Goal: Information Seeking & Learning: Learn about a topic

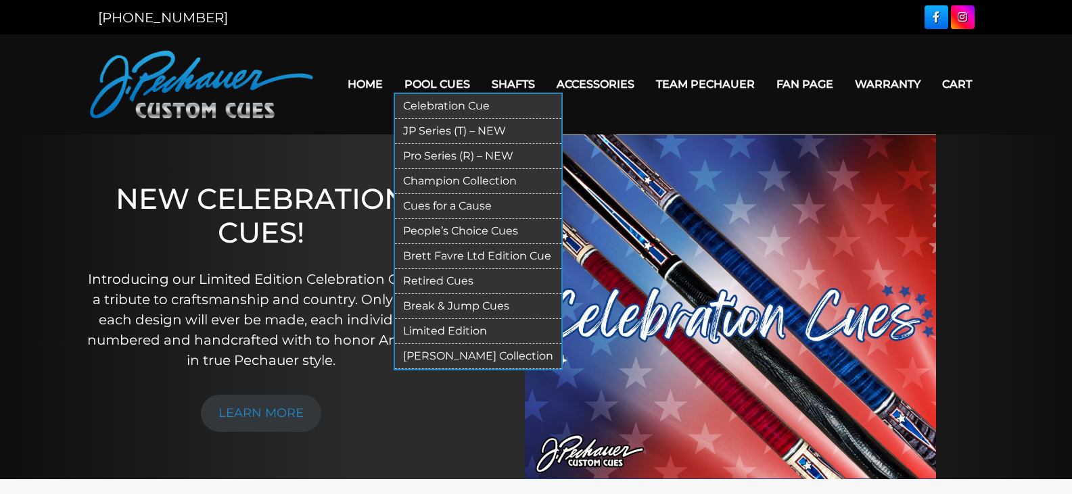
click at [446, 126] on link "JP Series (T) – NEW" at bounding box center [478, 131] width 166 height 25
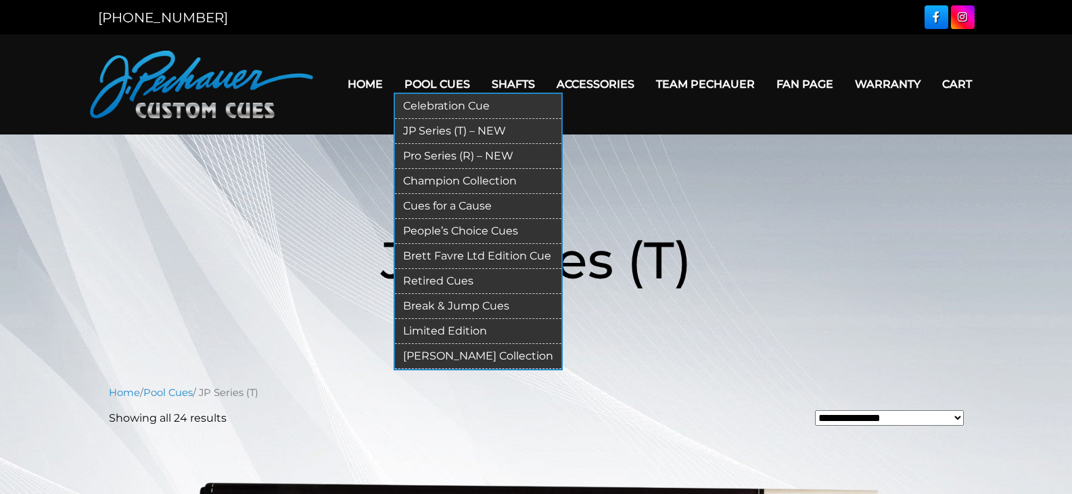
click at [428, 277] on link "Retired Cues" at bounding box center [478, 281] width 166 height 25
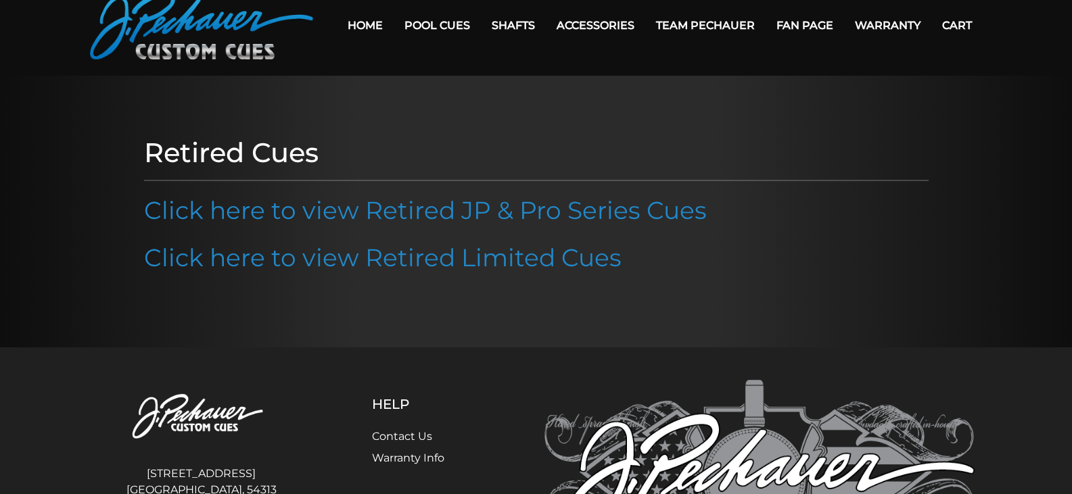
scroll to position [68, 0]
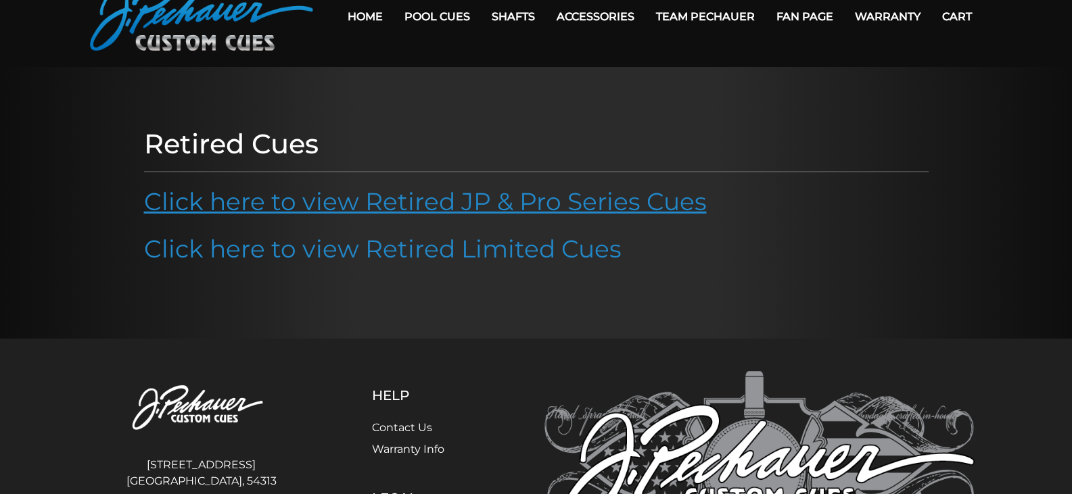
click at [378, 204] on link "Click here to view Retired JP & Pro Series Cues" at bounding box center [425, 202] width 563 height 30
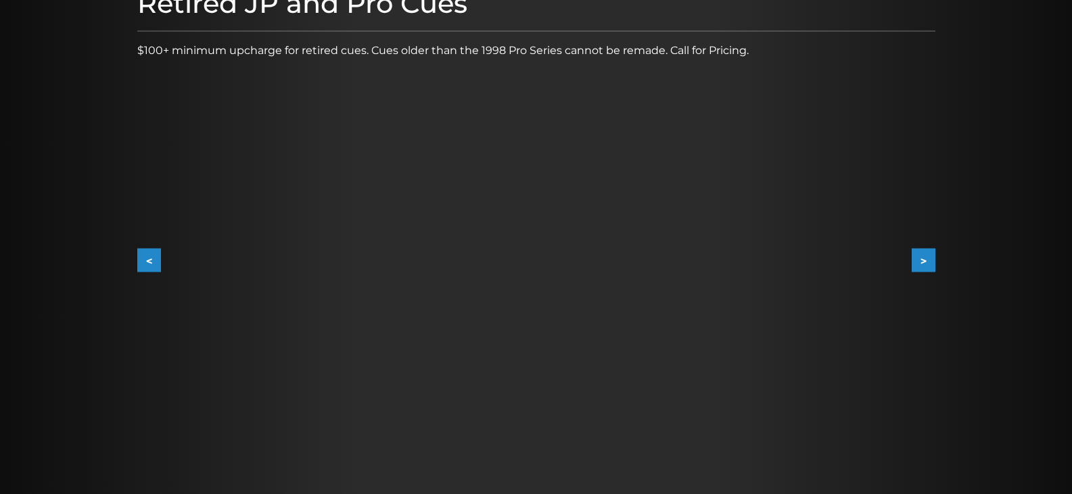
scroll to position [203, 0]
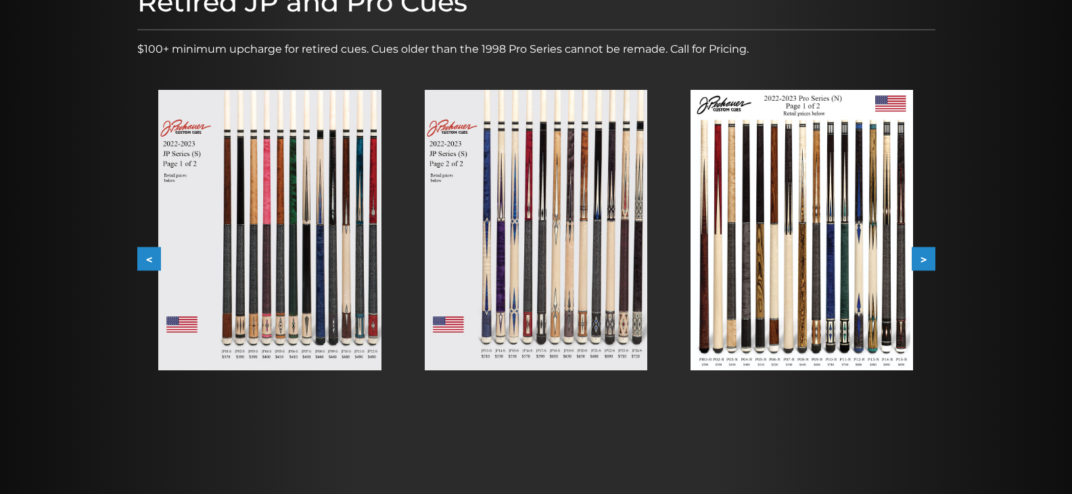
click at [308, 216] on img at bounding box center [269, 230] width 223 height 281
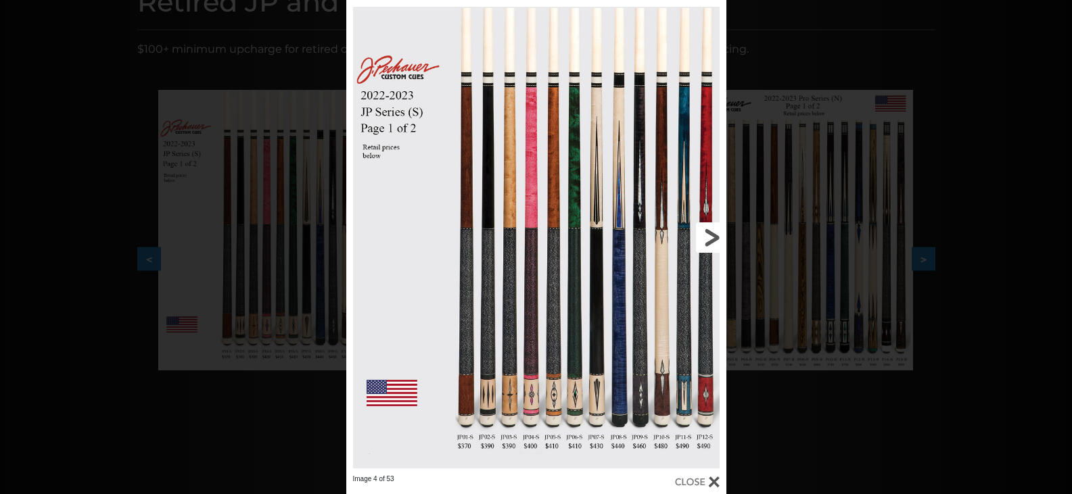
click at [715, 231] on link at bounding box center [640, 237] width 171 height 475
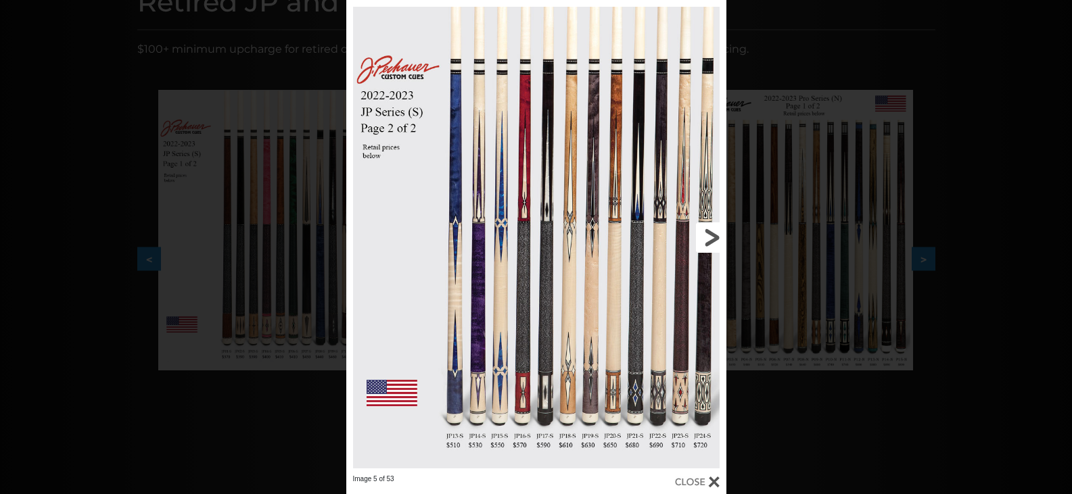
click at [715, 230] on link at bounding box center [640, 237] width 171 height 475
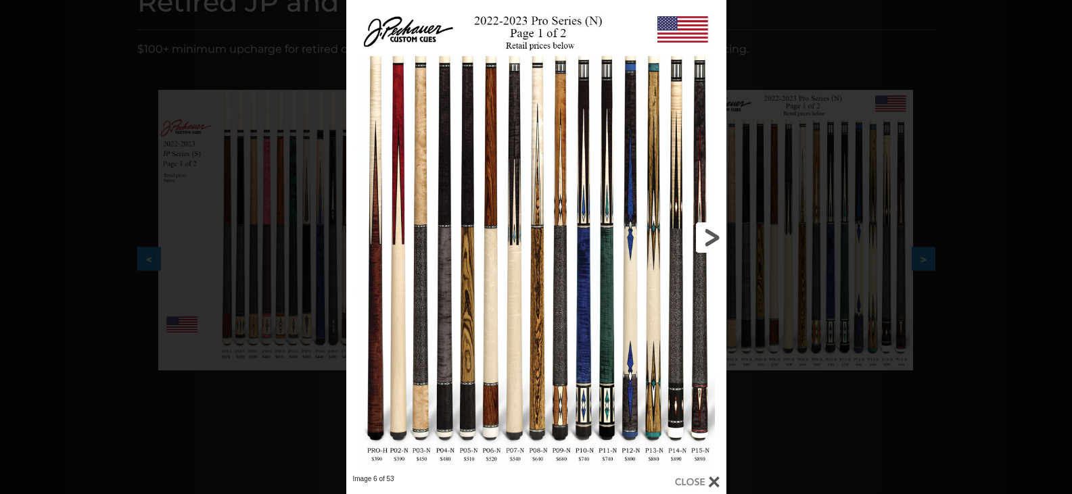
click at [712, 226] on link at bounding box center [640, 237] width 171 height 475
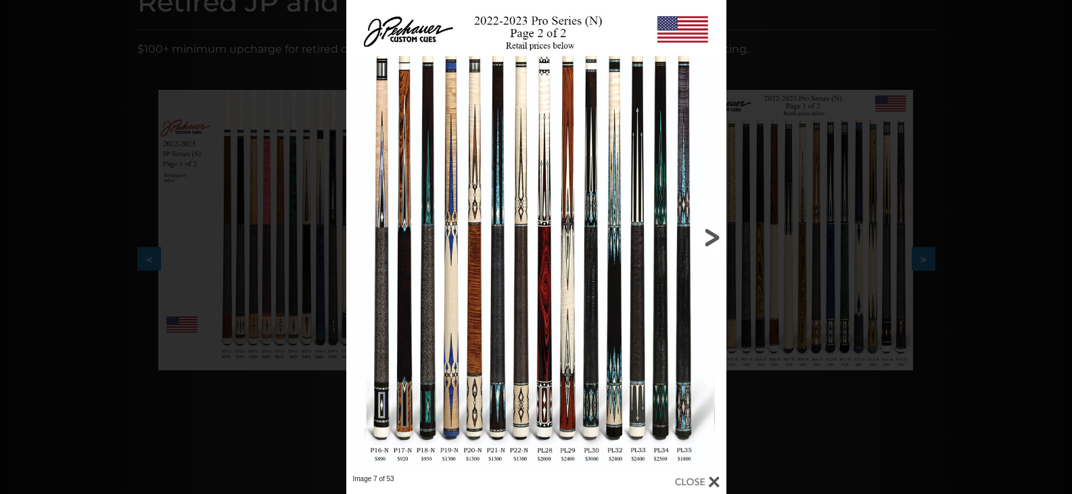
click at [707, 237] on link at bounding box center [640, 237] width 171 height 475
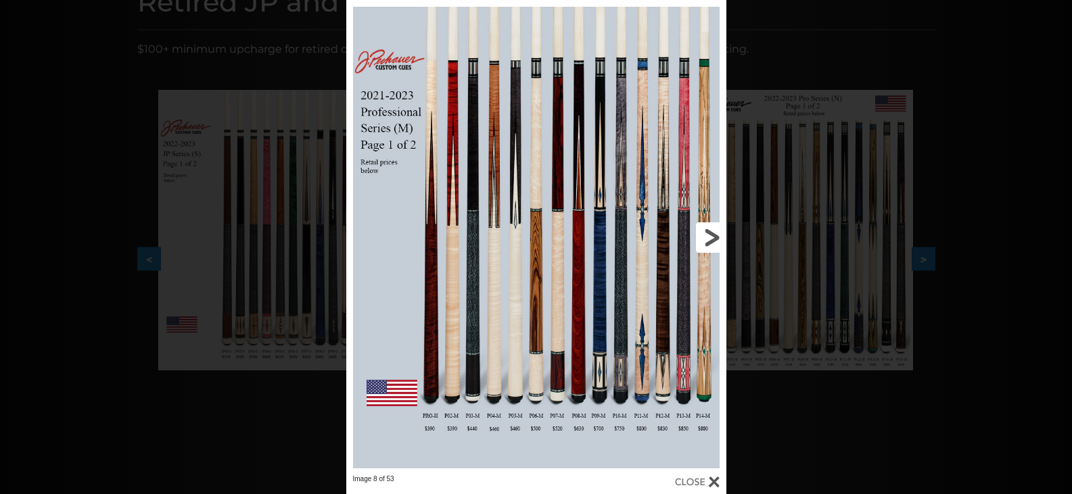
click at [707, 237] on link at bounding box center [640, 237] width 171 height 475
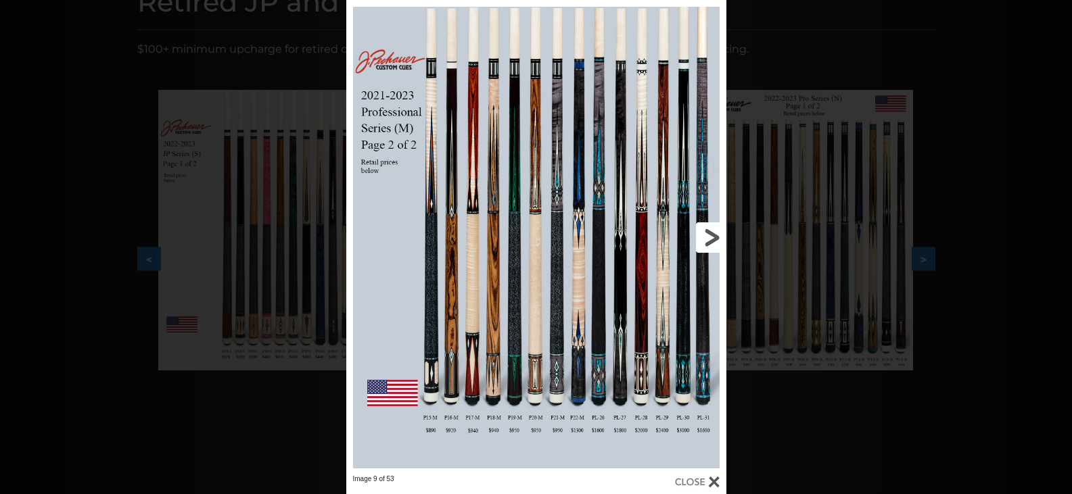
click at [707, 237] on link at bounding box center [640, 237] width 171 height 475
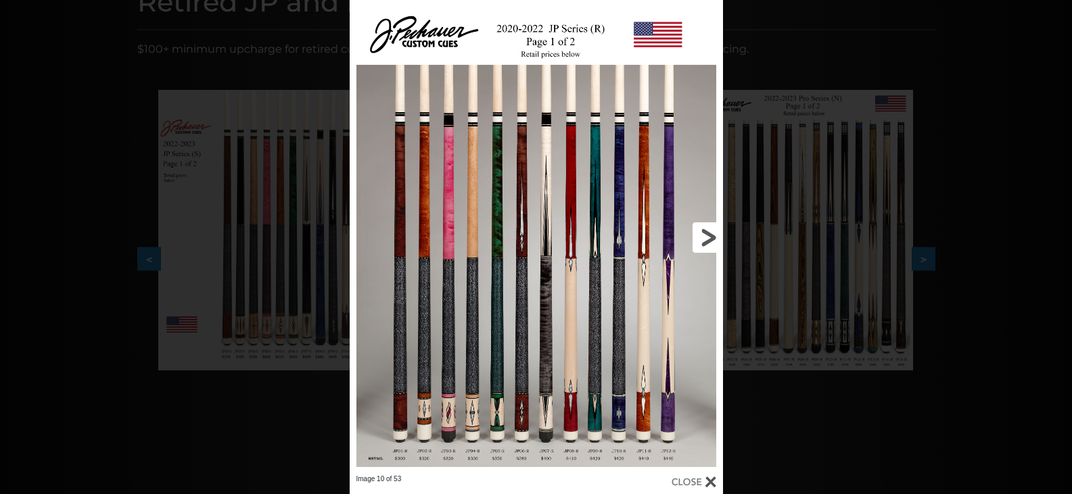
click at [708, 237] on link at bounding box center [639, 237] width 168 height 475
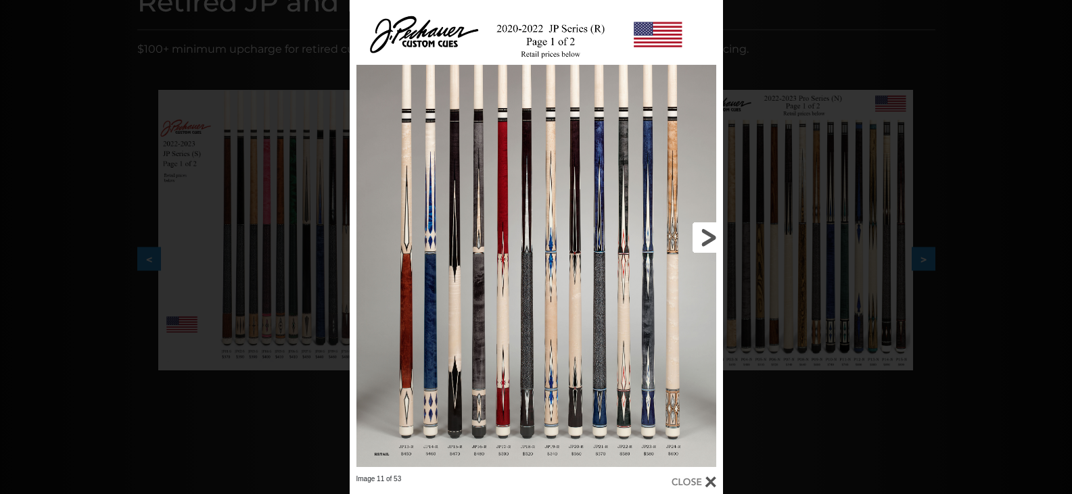
click at [708, 237] on link at bounding box center [639, 237] width 168 height 475
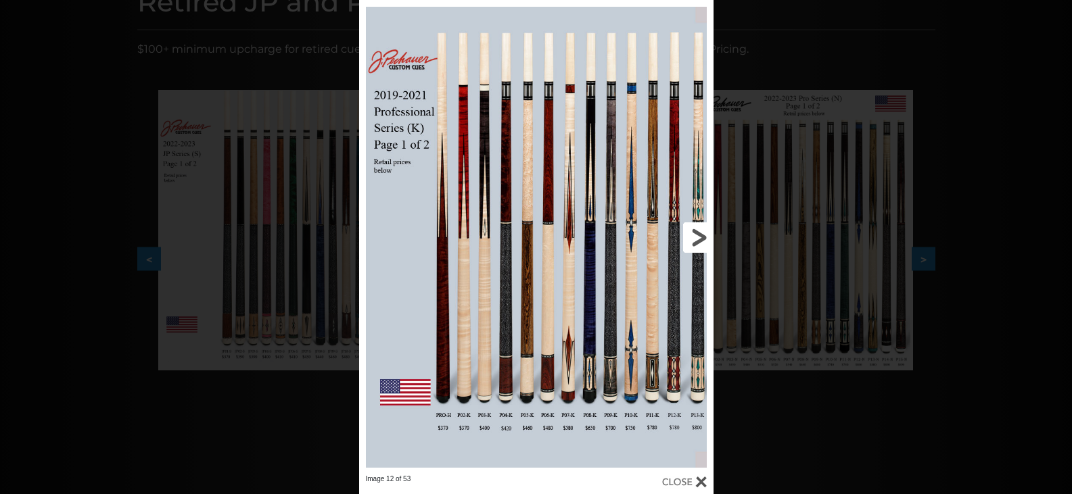
click at [708, 237] on link at bounding box center [634, 237] width 160 height 475
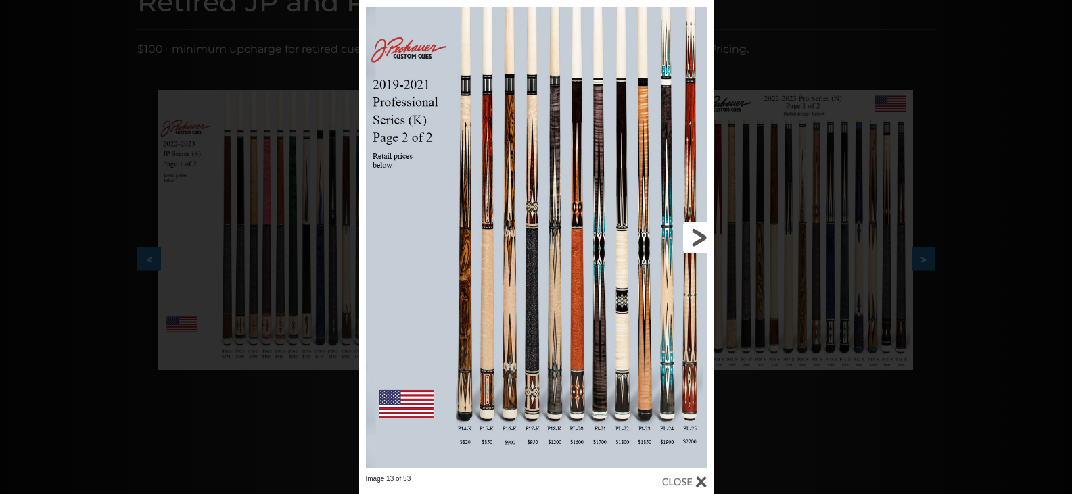
click at [697, 240] on link at bounding box center [634, 237] width 160 height 475
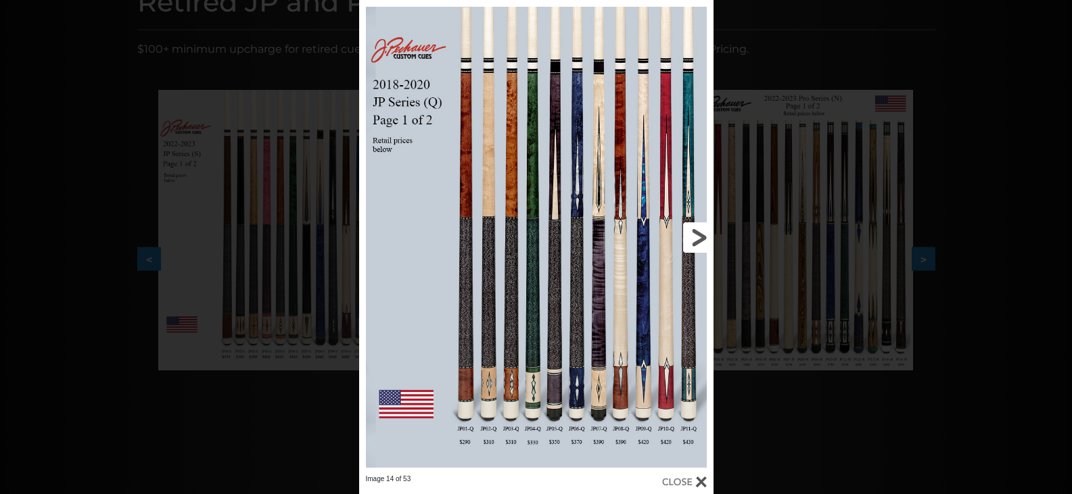
click at [704, 240] on link at bounding box center [634, 237] width 160 height 475
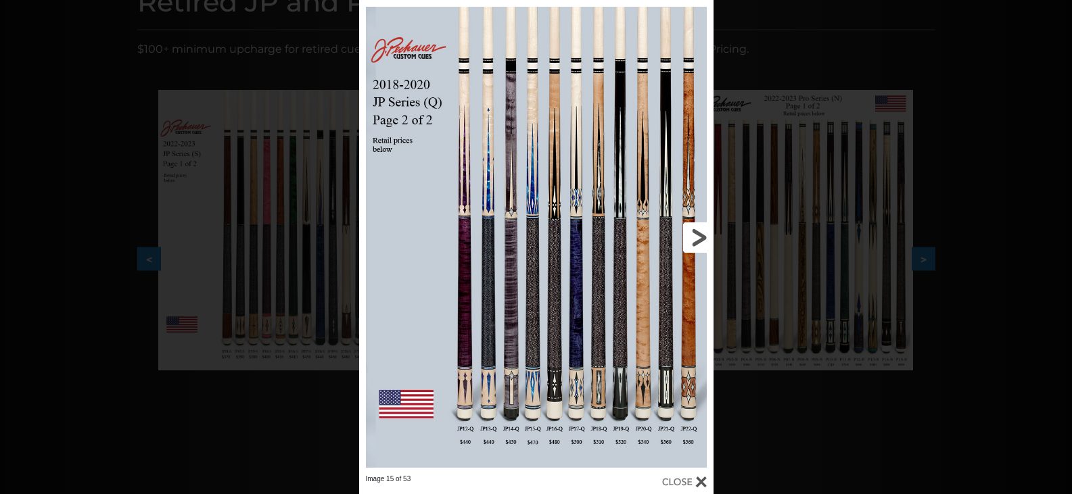
click at [700, 238] on link at bounding box center [634, 237] width 160 height 475
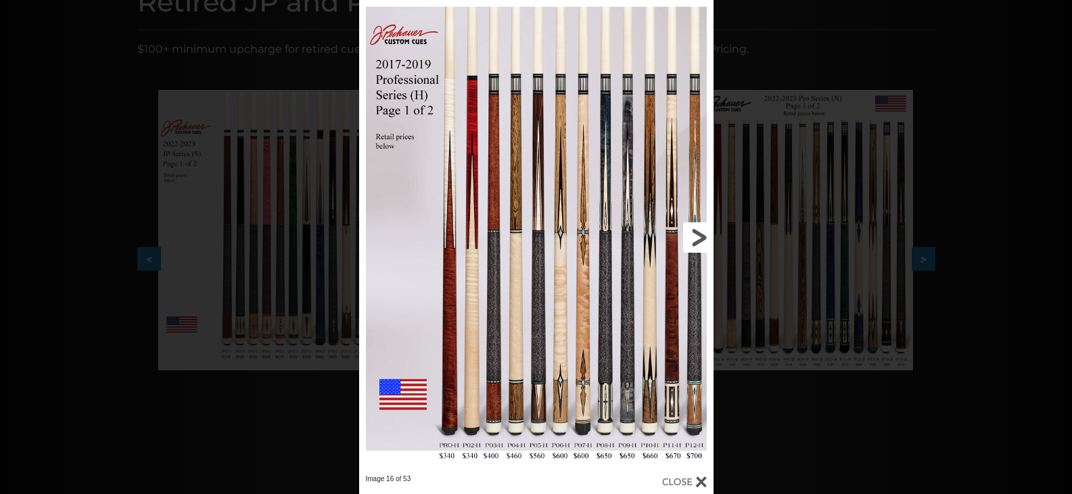
click at [701, 238] on link at bounding box center [634, 237] width 160 height 475
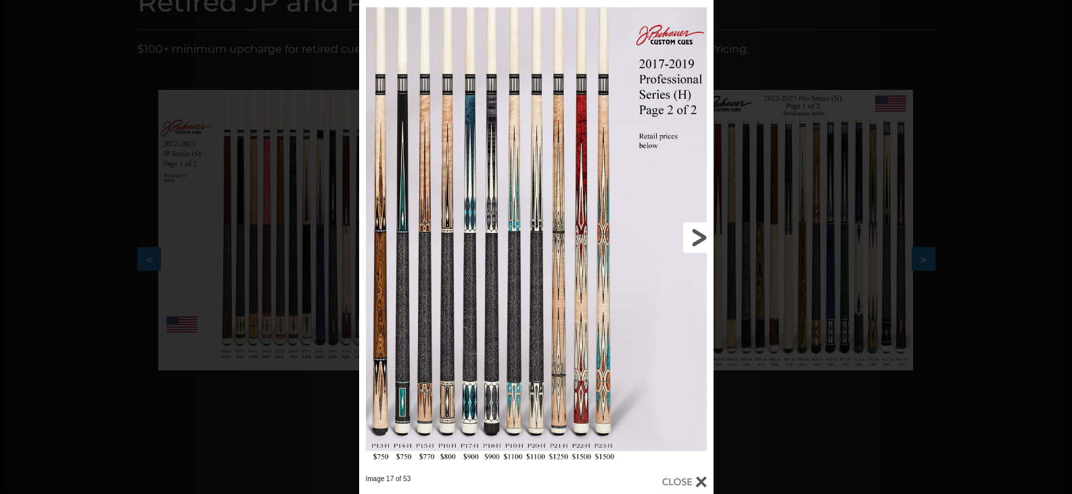
click at [701, 238] on link at bounding box center [634, 237] width 160 height 475
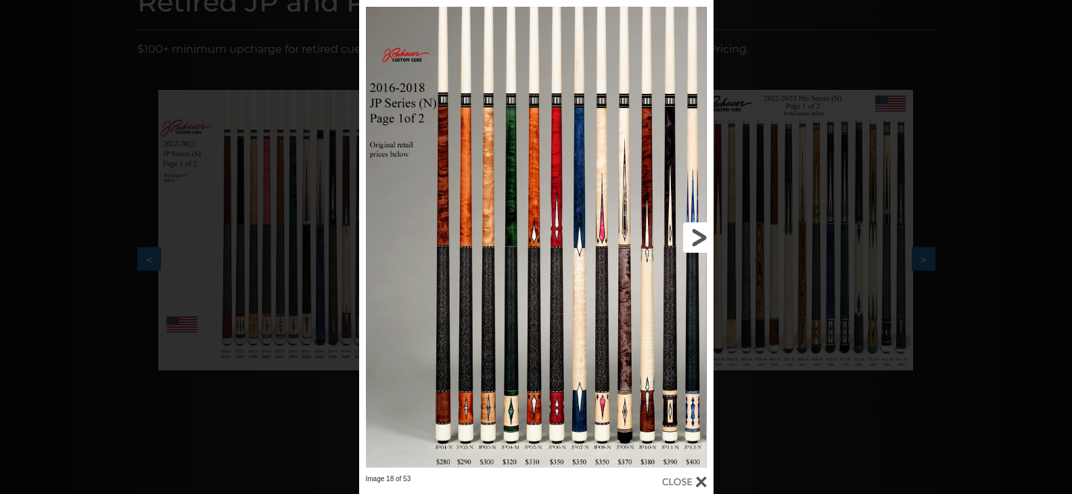
click at [701, 241] on link at bounding box center [634, 237] width 160 height 475
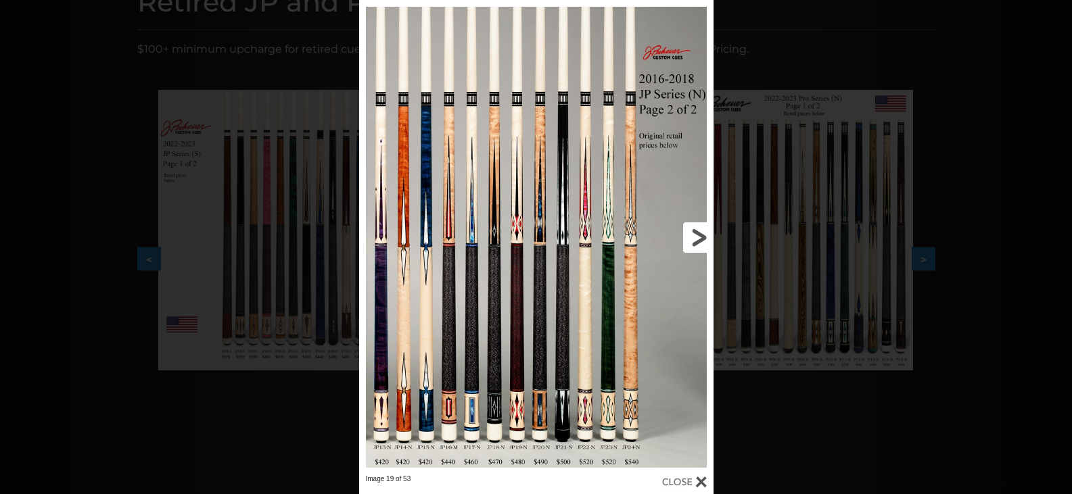
click at [700, 237] on link at bounding box center [634, 237] width 160 height 475
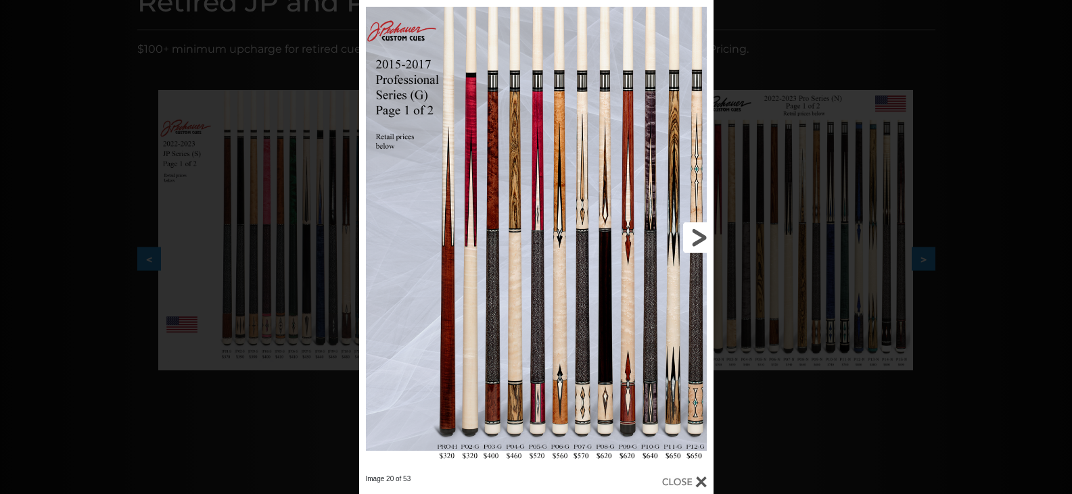
click at [699, 237] on link at bounding box center [634, 237] width 160 height 475
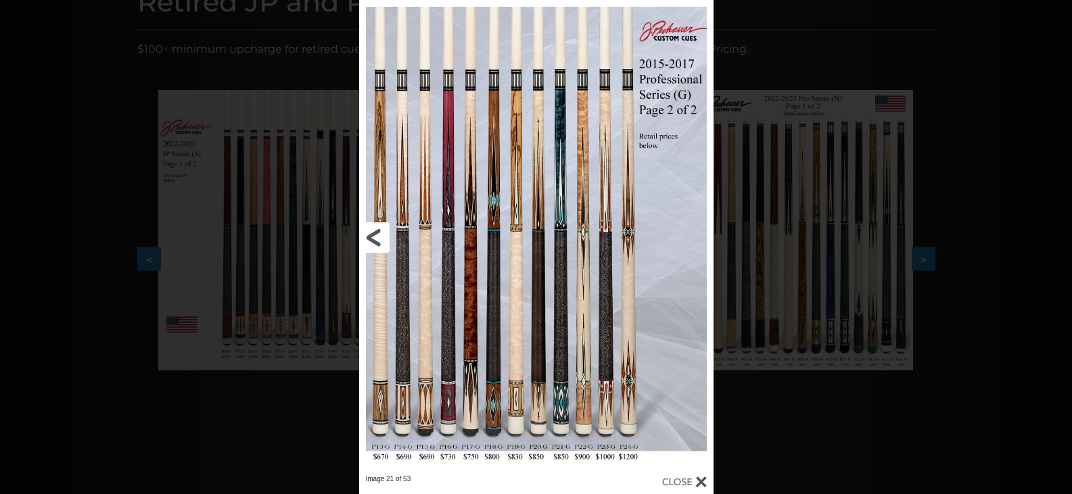
click at [449, 220] on link at bounding box center [439, 237] width 160 height 475
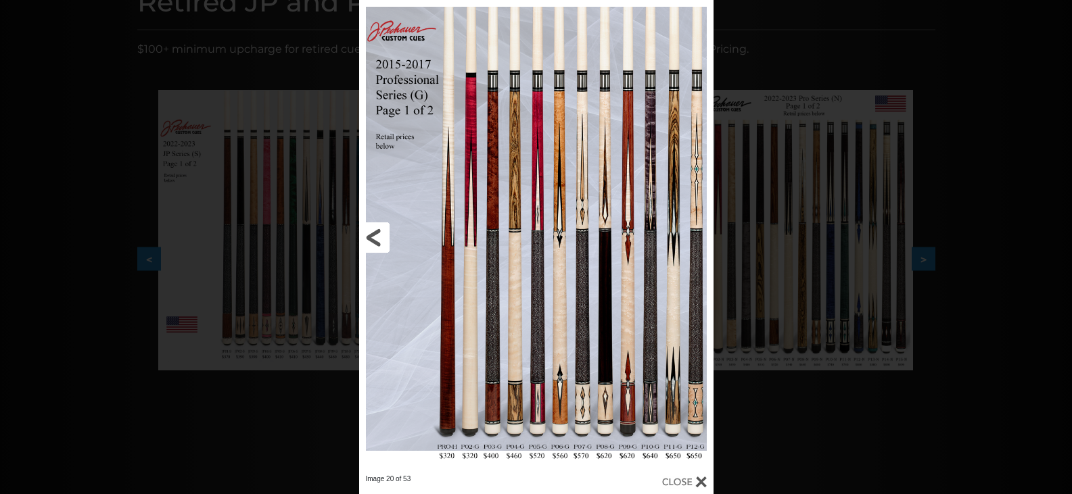
click at [371, 231] on link at bounding box center [439, 237] width 160 height 475
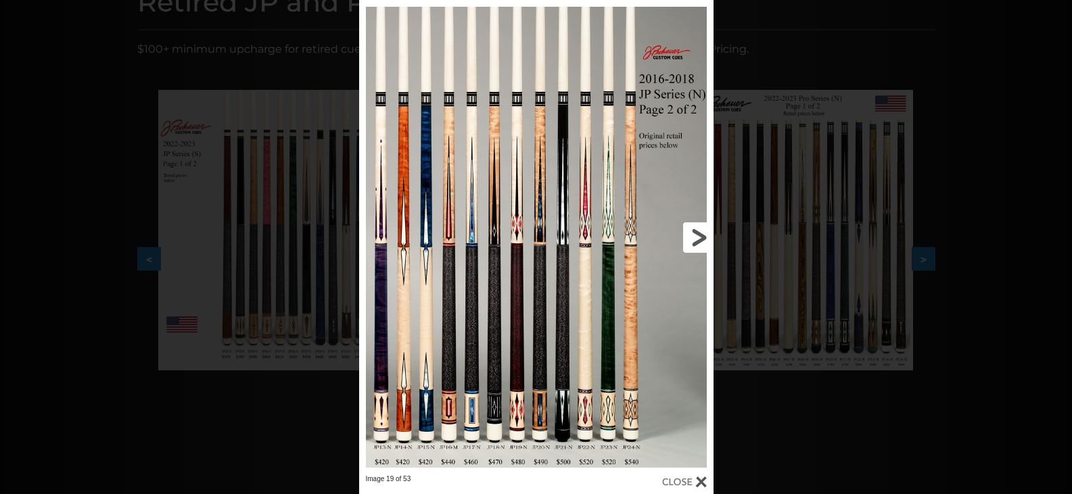
click at [700, 235] on link at bounding box center [634, 237] width 160 height 475
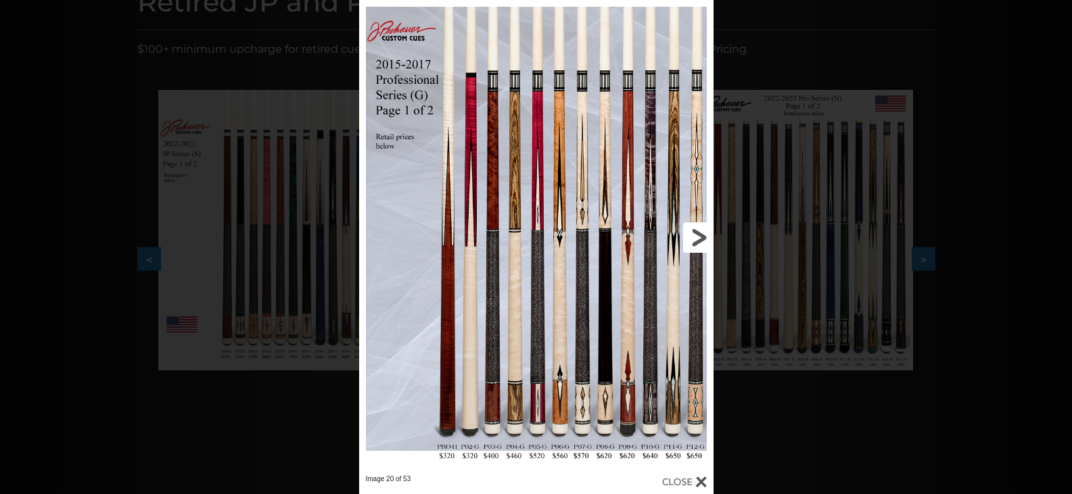
click at [696, 233] on link at bounding box center [634, 237] width 160 height 475
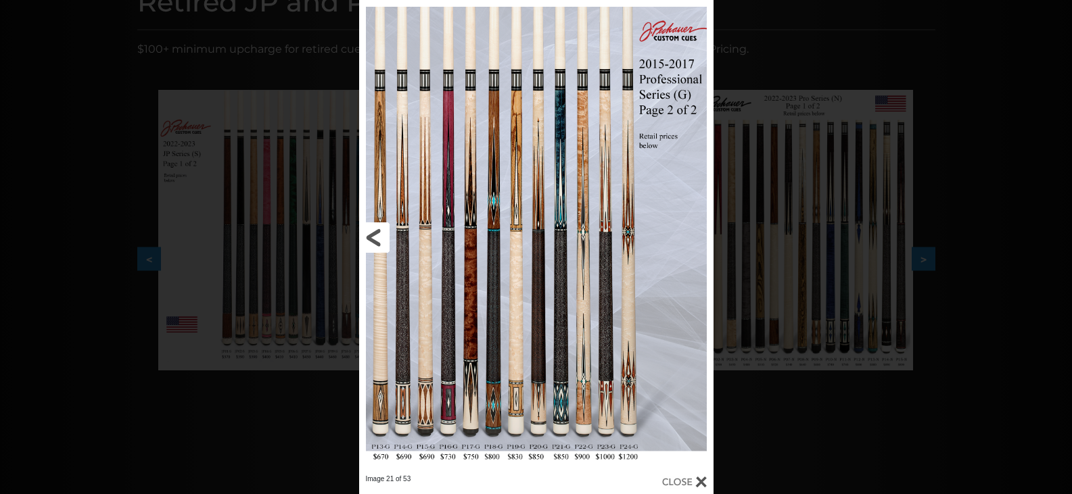
click at [444, 220] on link at bounding box center [439, 237] width 160 height 475
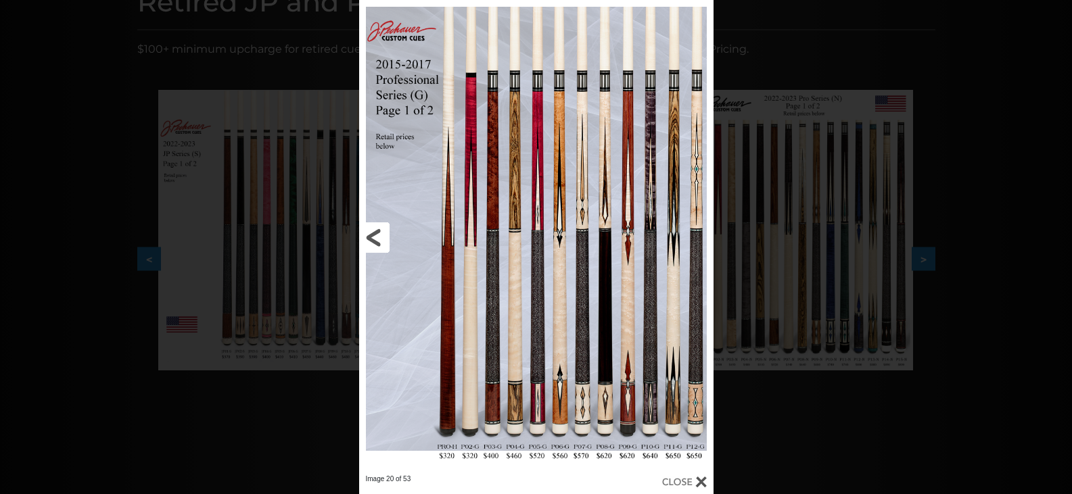
click at [371, 239] on link at bounding box center [439, 237] width 160 height 475
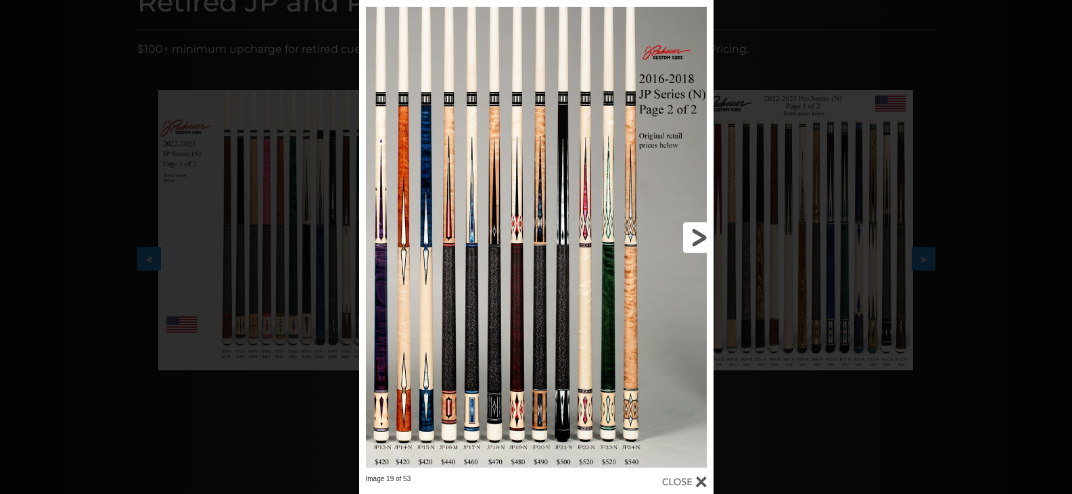
click at [701, 235] on link at bounding box center [634, 237] width 160 height 475
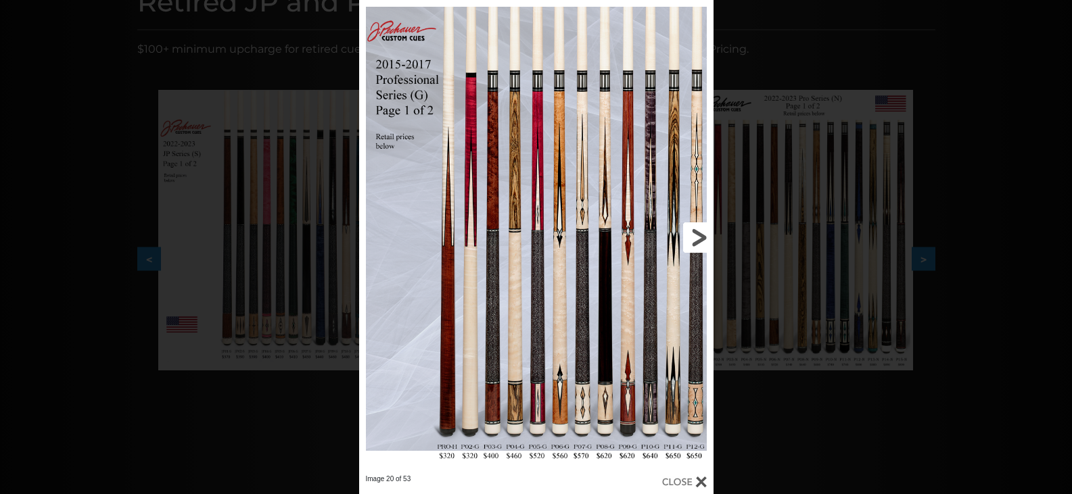
click at [701, 235] on link at bounding box center [634, 237] width 160 height 475
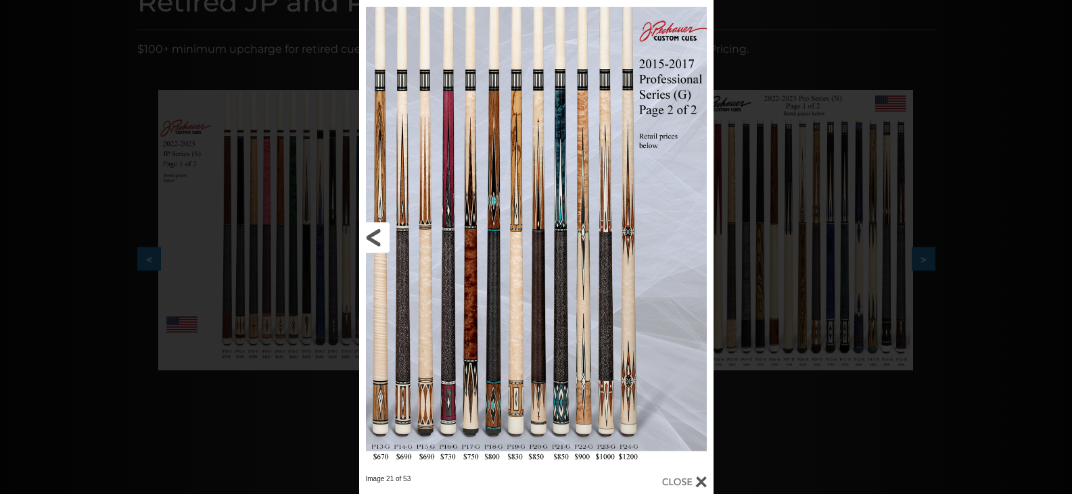
click at [446, 214] on link at bounding box center [439, 237] width 160 height 475
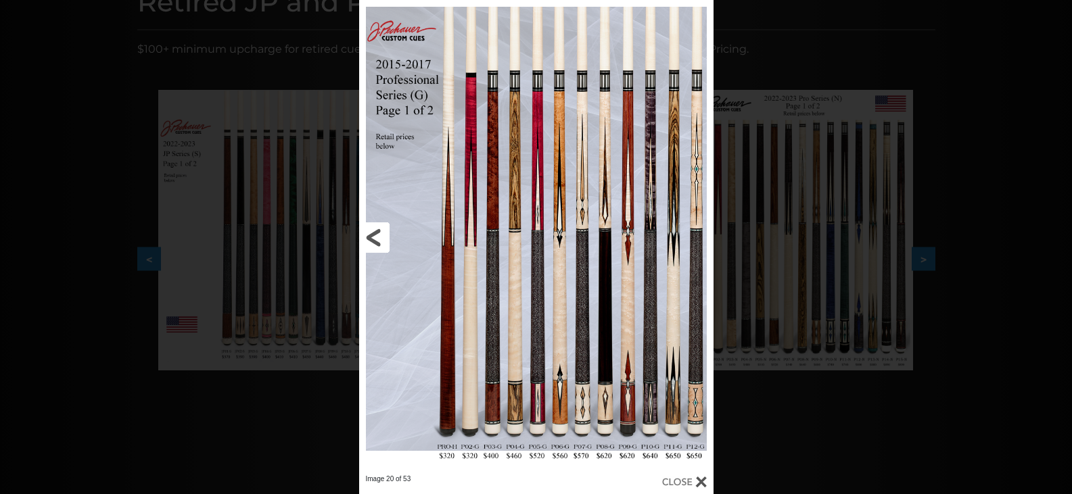
click at [378, 231] on link at bounding box center [439, 237] width 160 height 475
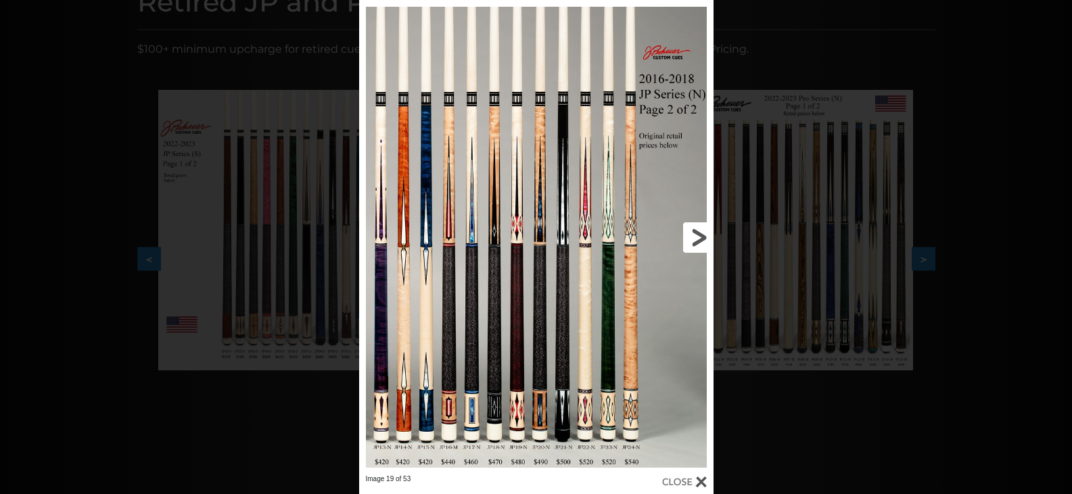
click at [696, 239] on link at bounding box center [634, 237] width 160 height 475
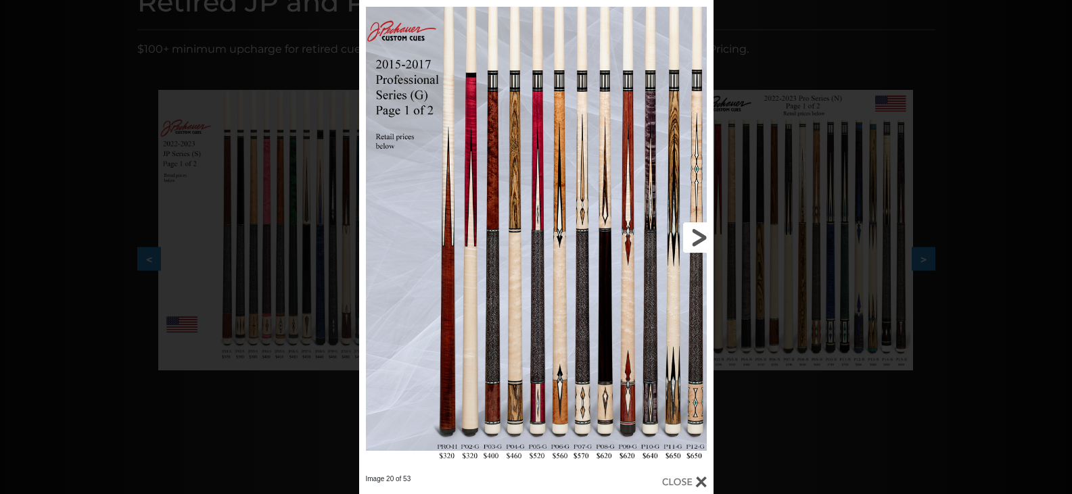
click at [696, 239] on link at bounding box center [634, 237] width 160 height 475
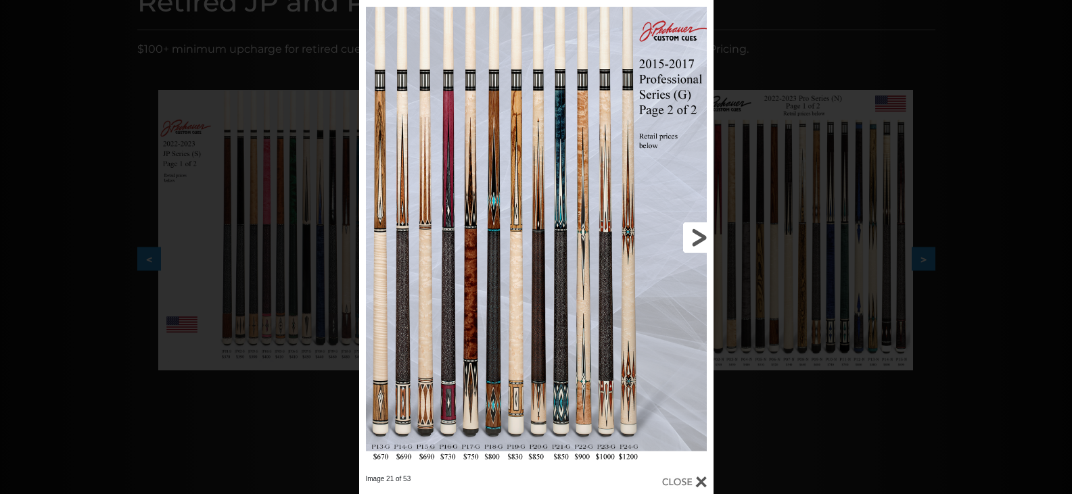
click at [696, 239] on link at bounding box center [634, 237] width 160 height 475
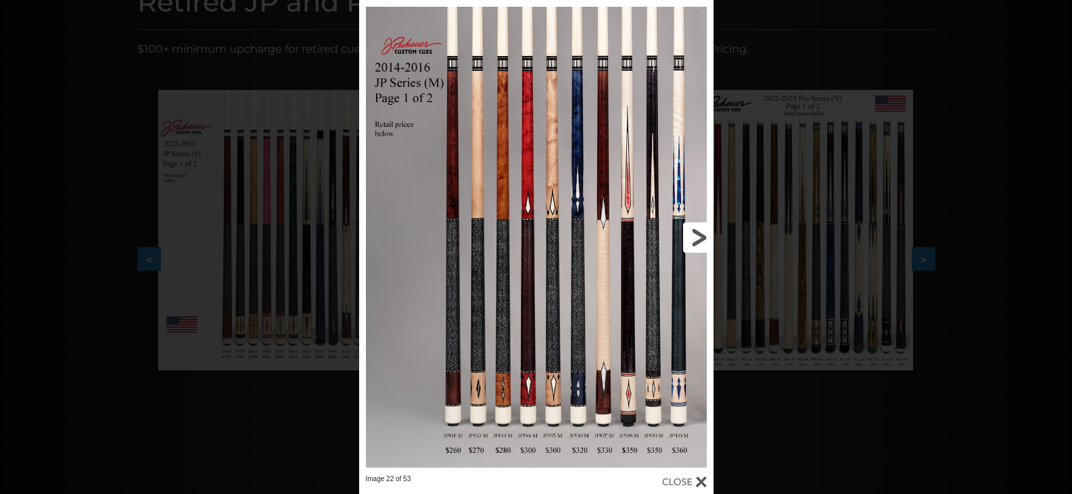
click at [696, 239] on link at bounding box center [634, 237] width 160 height 475
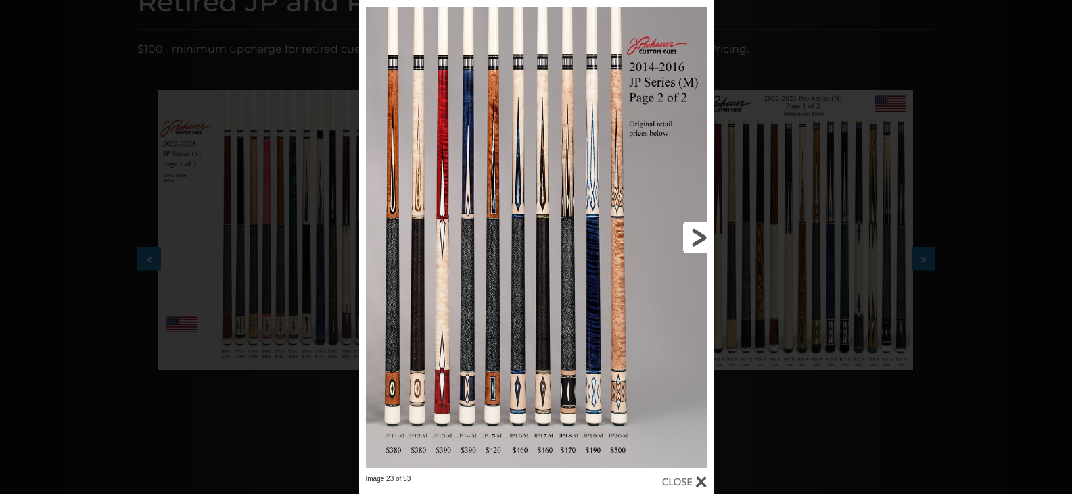
click at [696, 239] on link at bounding box center [634, 237] width 160 height 475
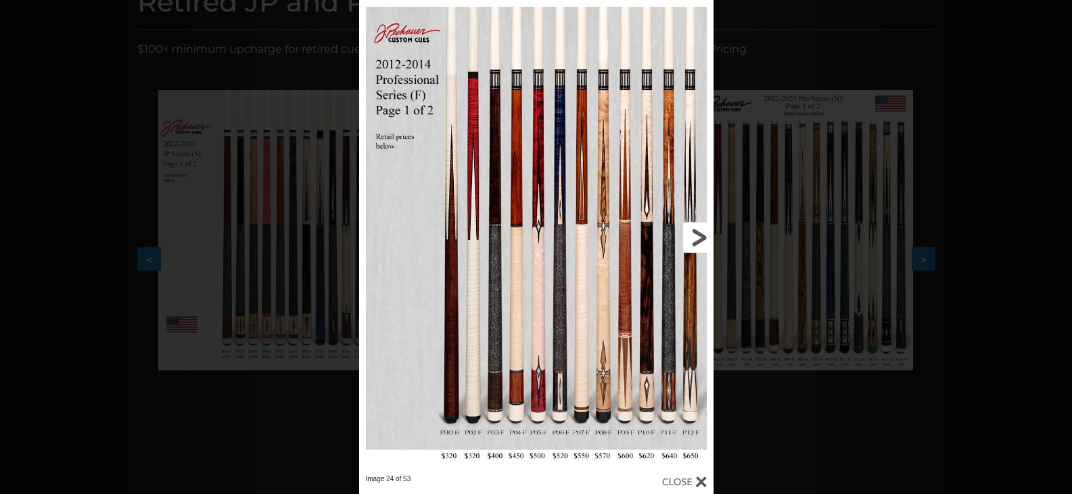
click at [696, 239] on link at bounding box center [634, 237] width 160 height 475
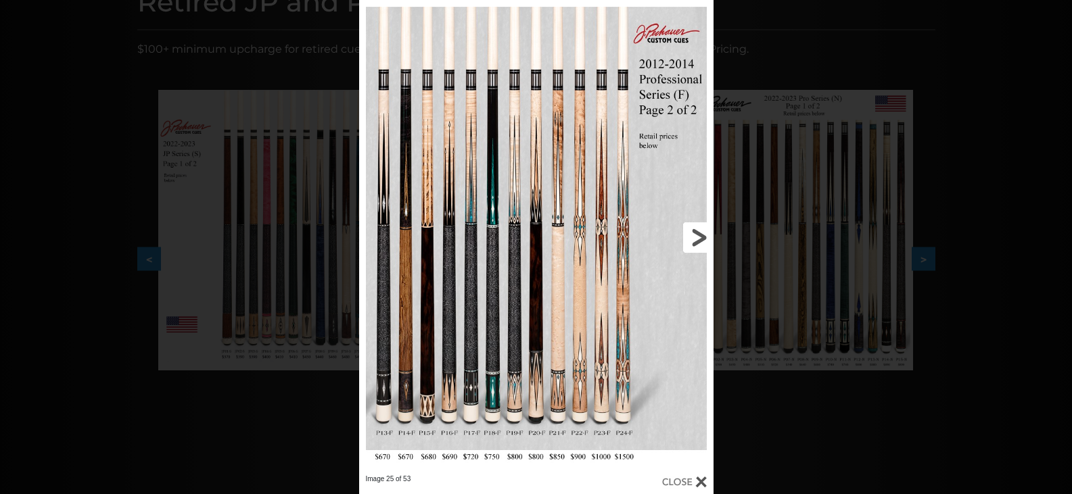
click at [696, 239] on link at bounding box center [634, 237] width 160 height 475
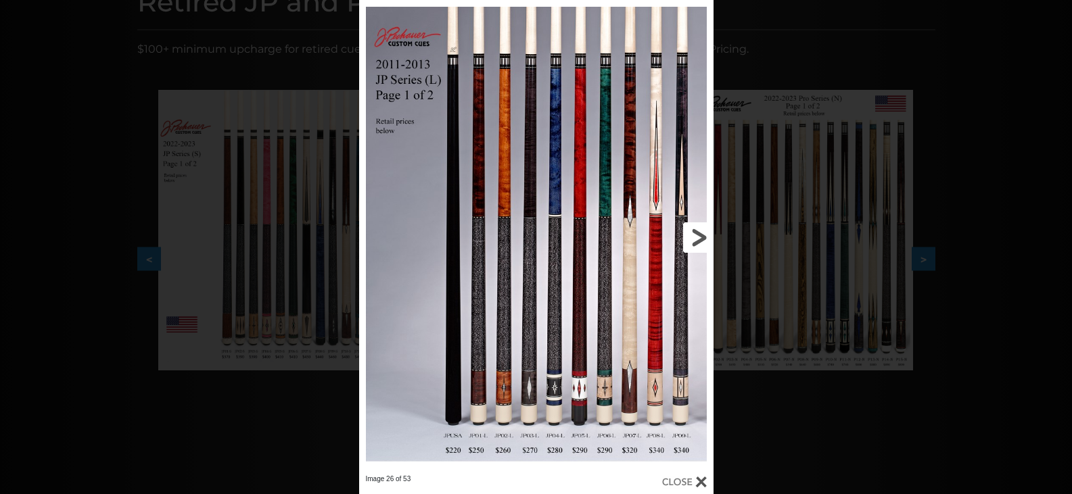
click at [696, 239] on link at bounding box center [634, 237] width 160 height 475
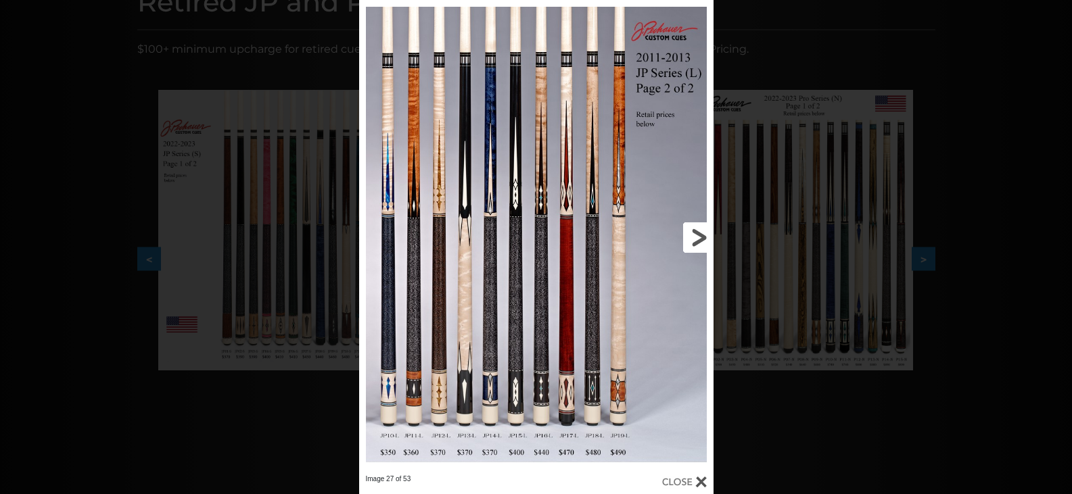
click at [696, 239] on link at bounding box center [634, 237] width 160 height 475
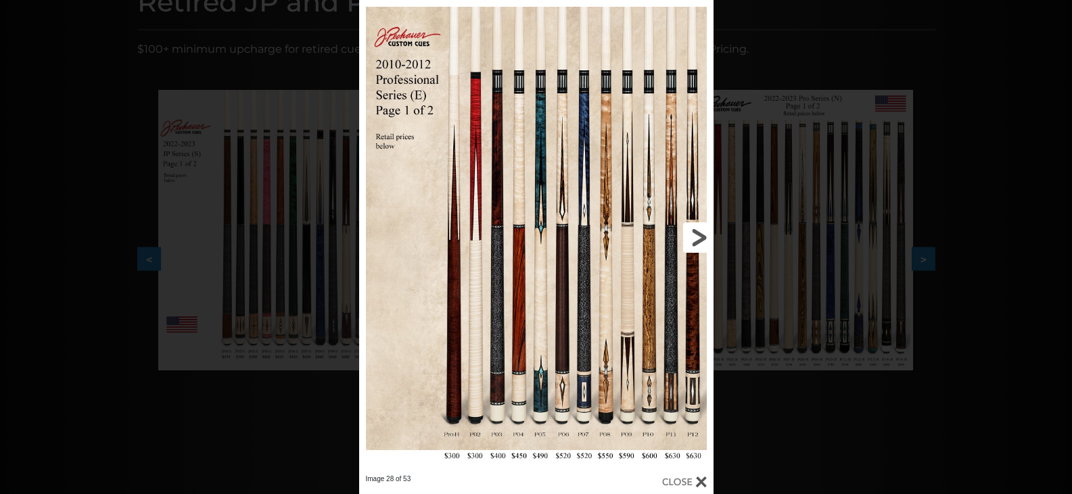
click at [696, 239] on link at bounding box center [634, 237] width 160 height 475
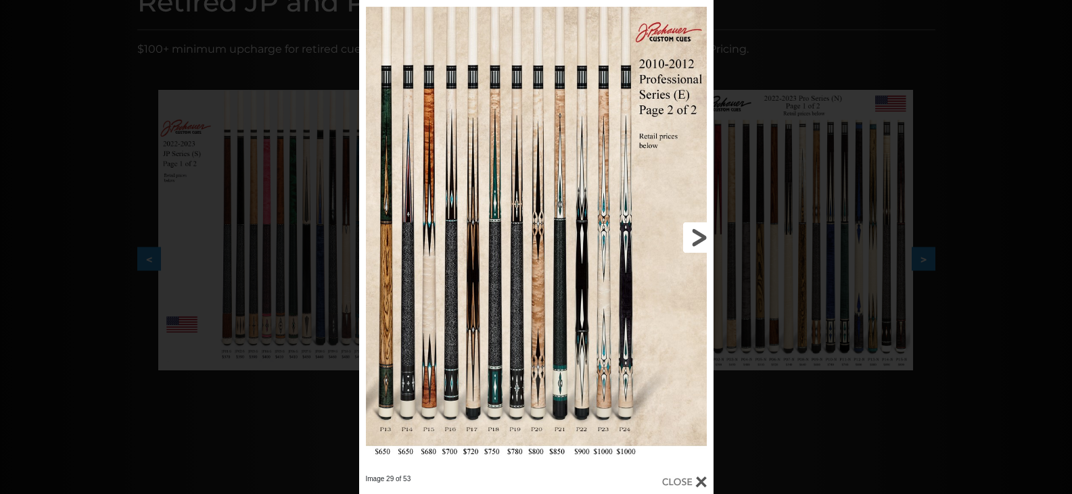
click at [696, 239] on link at bounding box center [634, 237] width 160 height 475
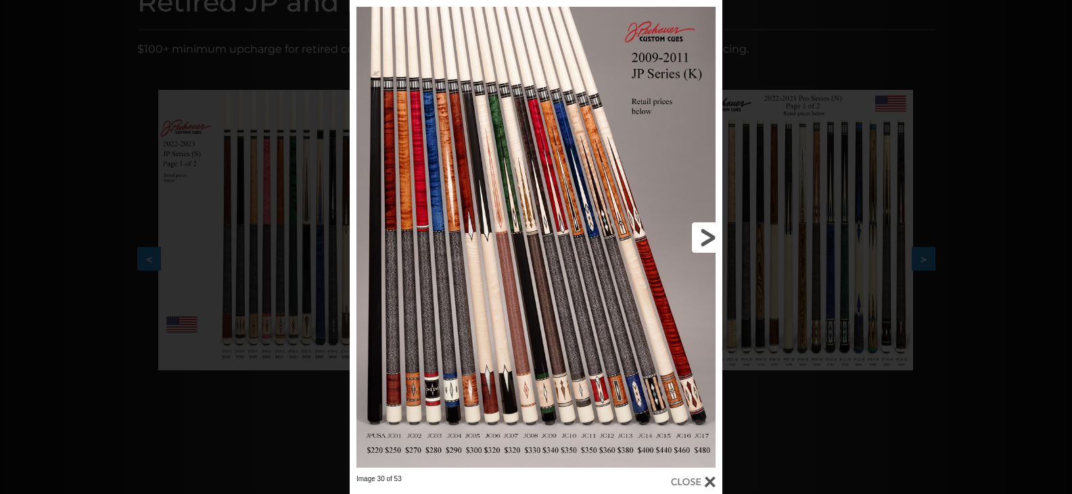
click at [696, 239] on link at bounding box center [639, 237] width 168 height 475
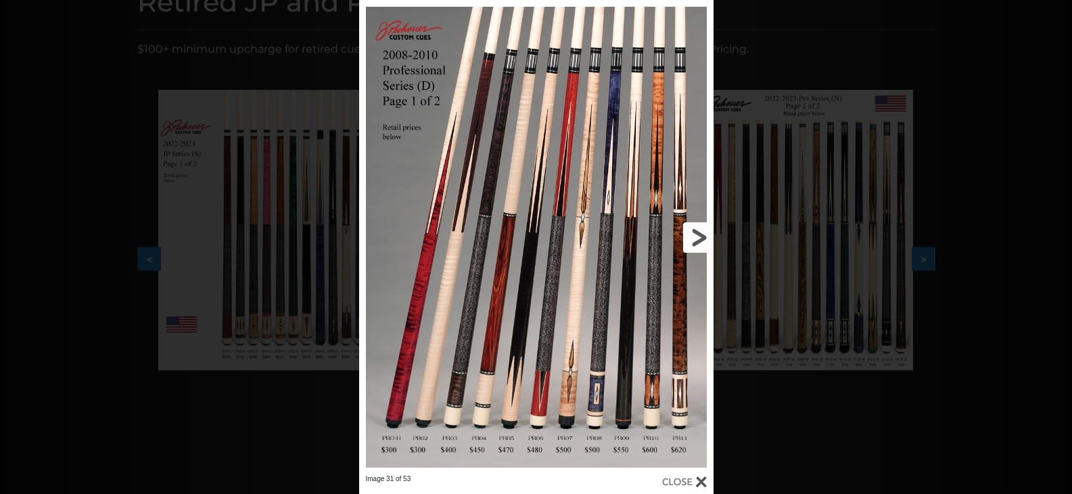
click at [696, 239] on link at bounding box center [634, 237] width 160 height 475
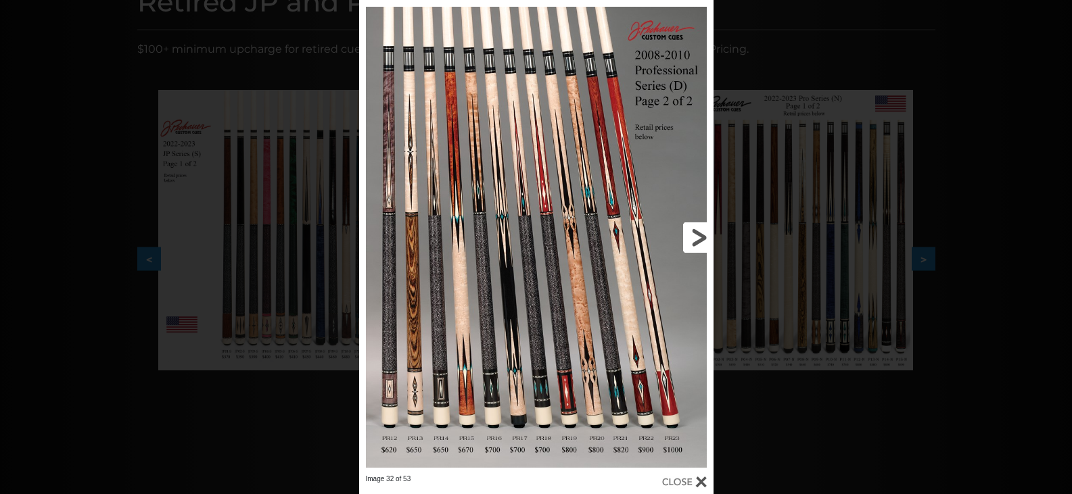
click at [696, 239] on link at bounding box center [634, 237] width 160 height 475
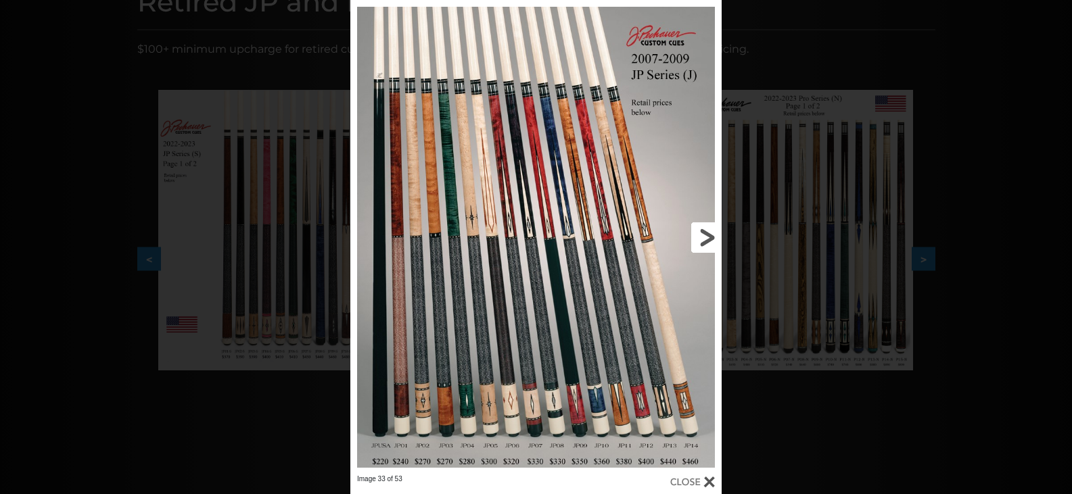
click at [696, 239] on link at bounding box center [638, 237] width 167 height 475
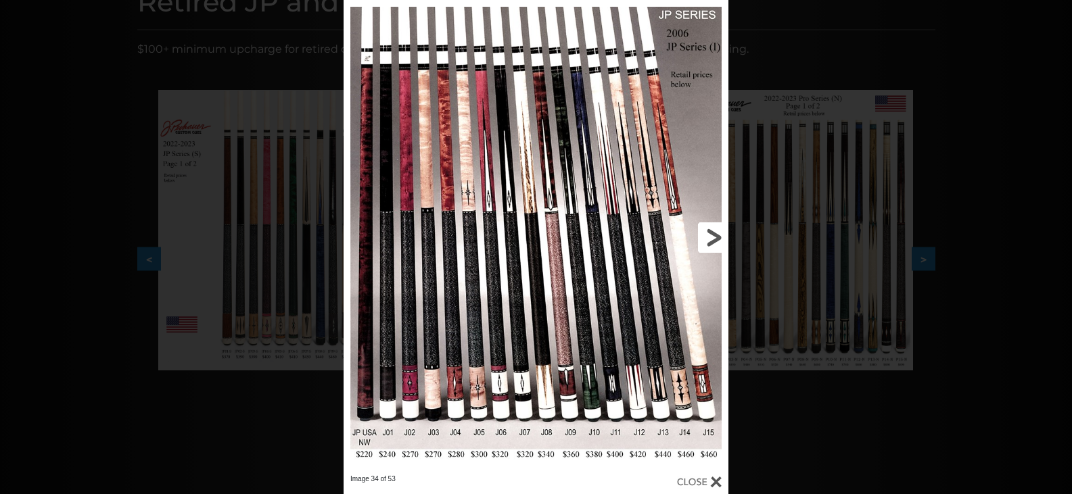
click at [696, 239] on link at bounding box center [641, 237] width 173 height 475
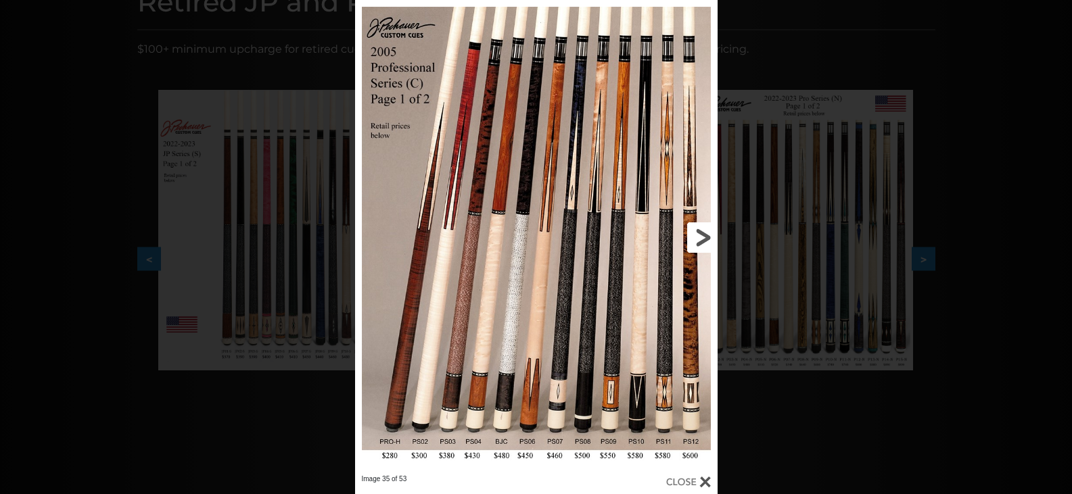
click at [696, 239] on link at bounding box center [635, 237] width 163 height 475
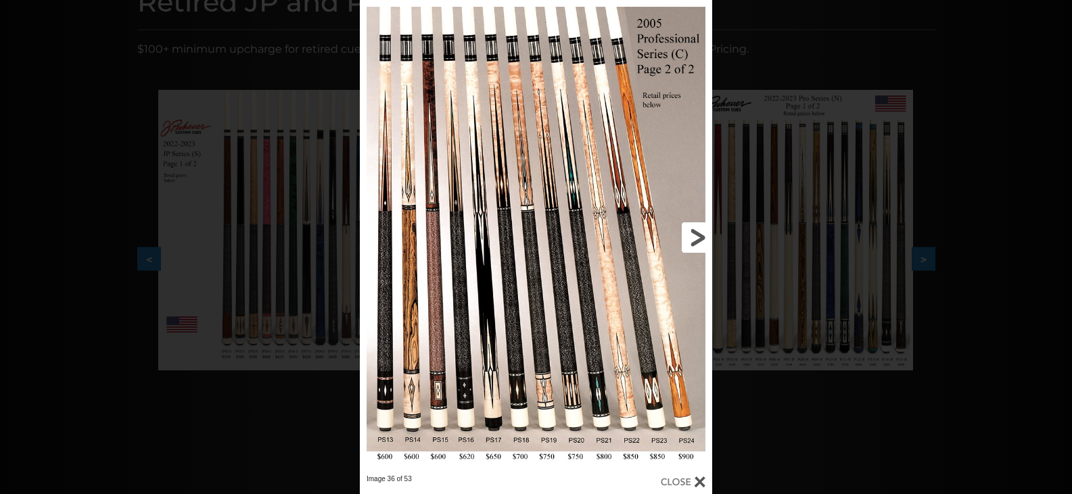
click at [696, 239] on link at bounding box center [633, 237] width 158 height 475
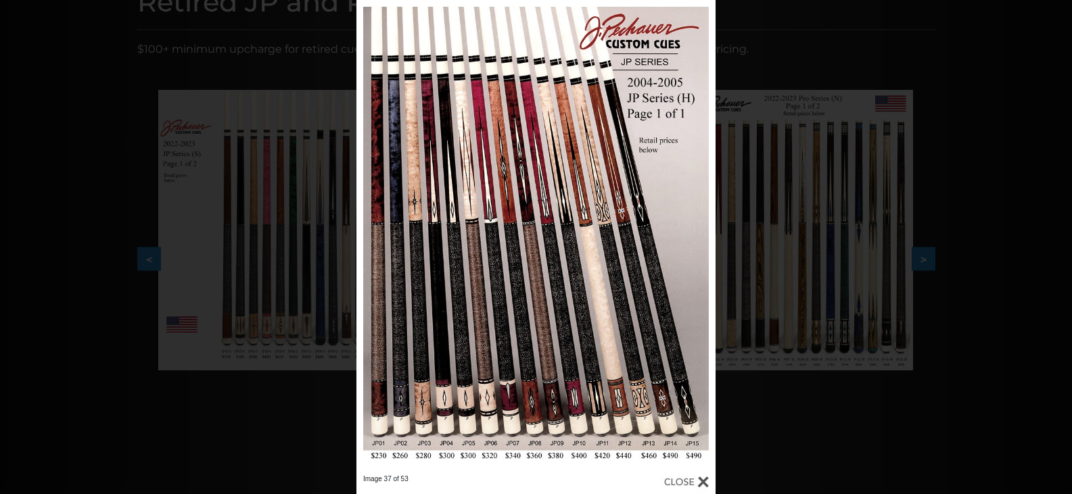
click at [534, 424] on div at bounding box center [535, 237] width 359 height 475
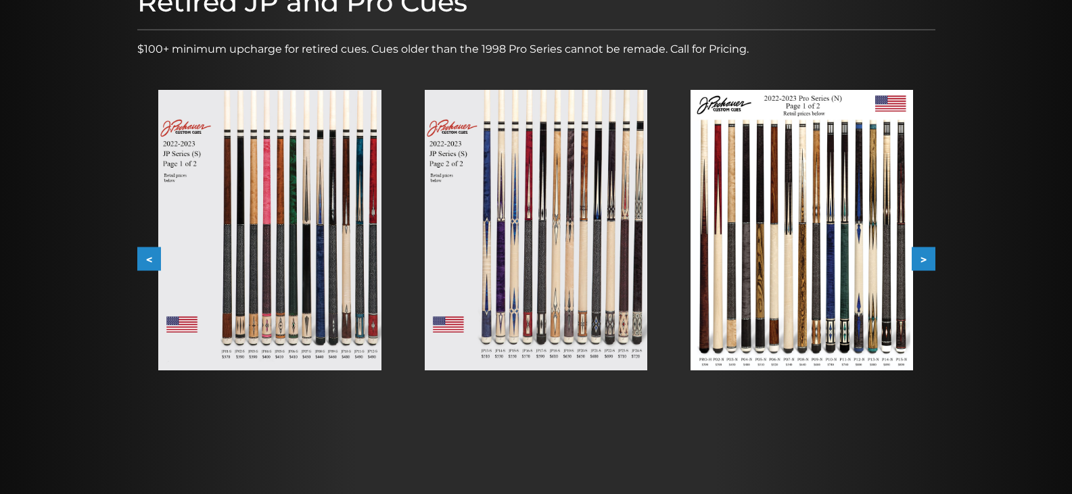
click at [526, 310] on img at bounding box center [536, 230] width 223 height 281
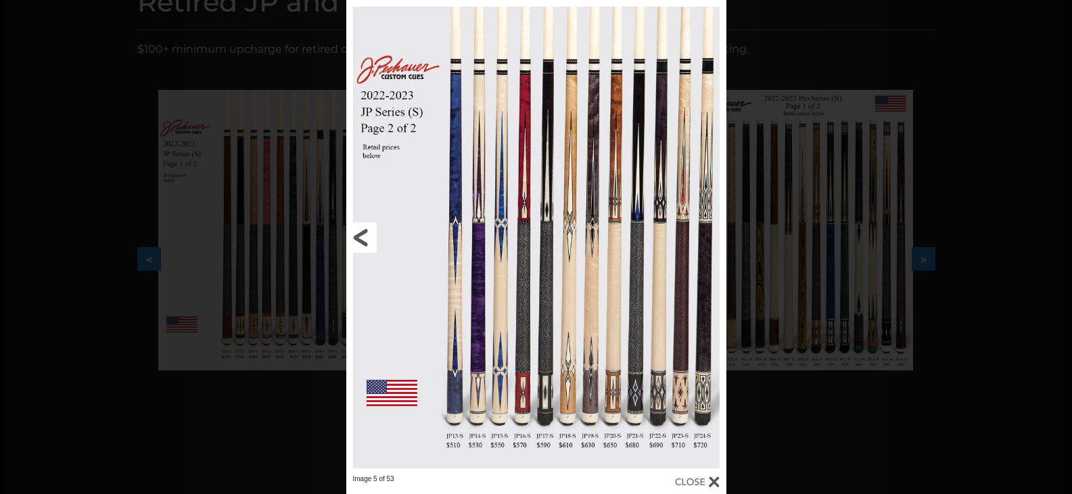
click at [361, 239] on link at bounding box center [431, 237] width 171 height 475
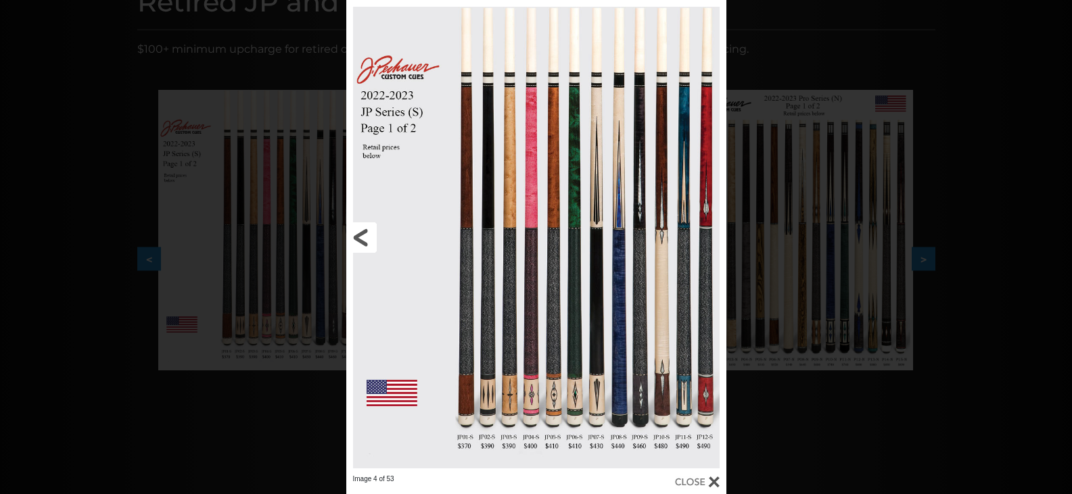
click at [361, 239] on link at bounding box center [431, 237] width 171 height 475
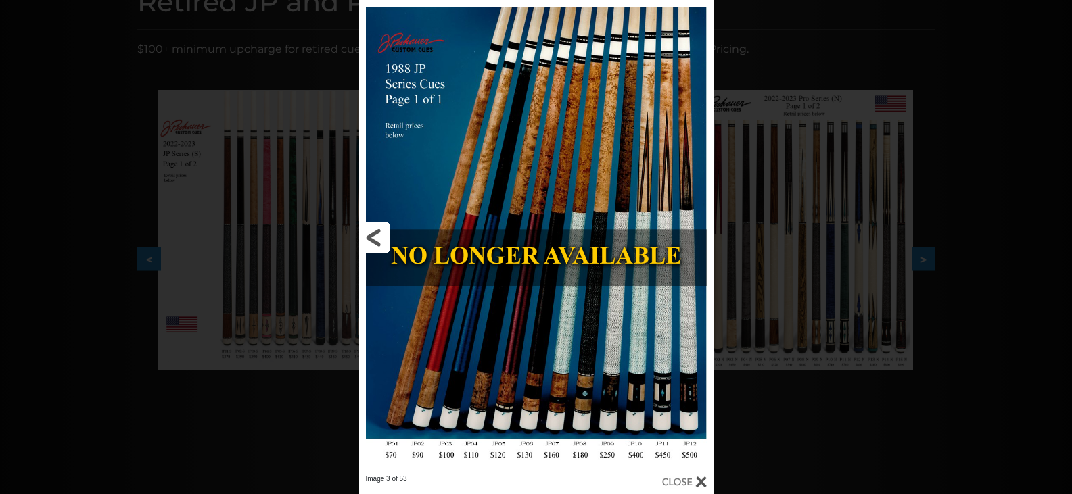
click at [361, 239] on link at bounding box center [439, 237] width 160 height 475
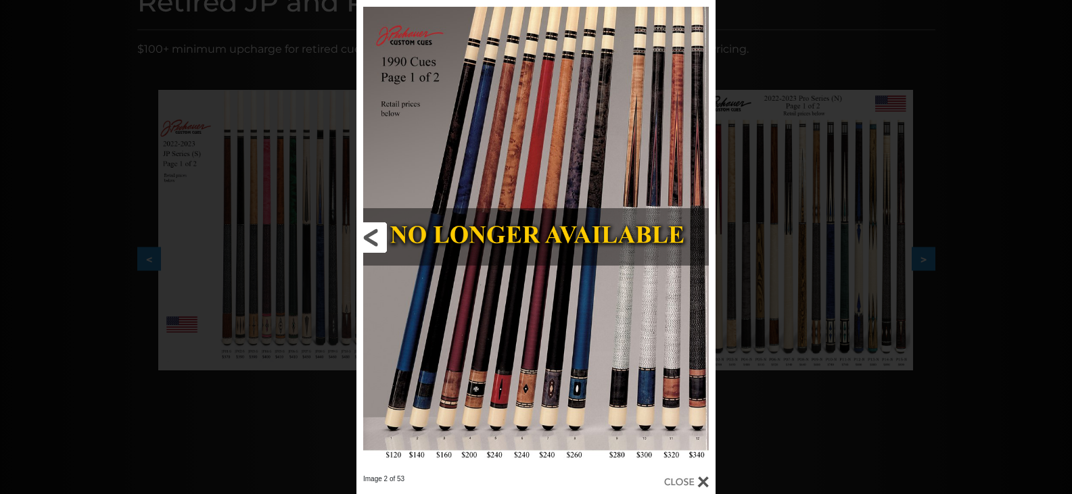
click at [361, 239] on link at bounding box center [437, 237] width 162 height 475
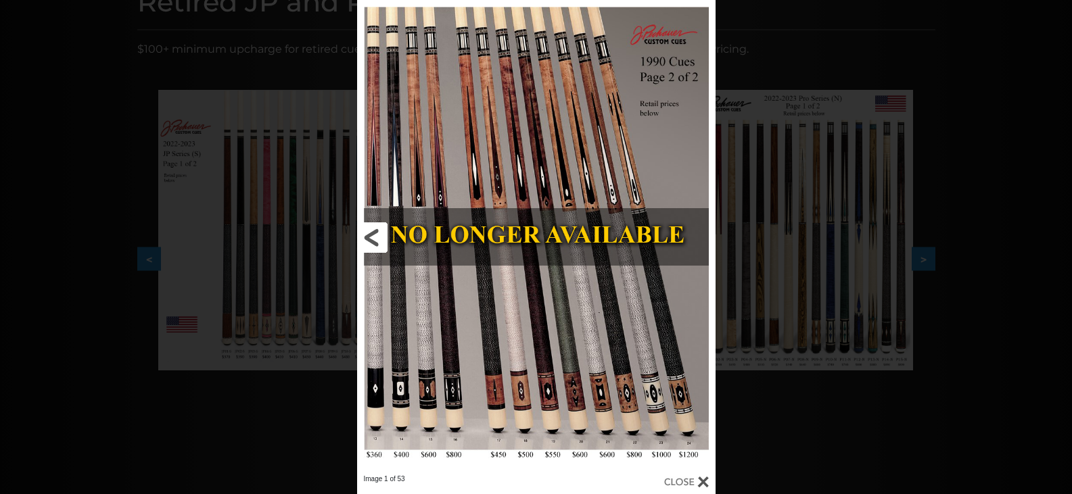
click at [361, 239] on link at bounding box center [438, 237] width 162 height 475
